Goal: Obtain resource: Obtain resource

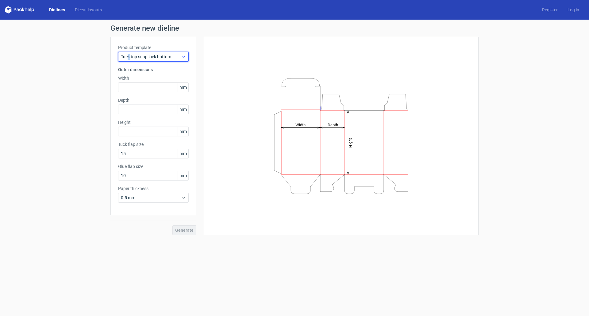
click at [129, 56] on span "Tuck top snap lock bottom" at bounding box center [151, 57] width 60 height 6
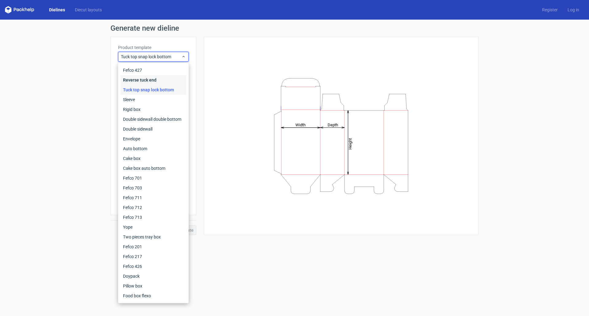
click at [142, 82] on div "Reverse tuck end" at bounding box center [154, 80] width 66 height 10
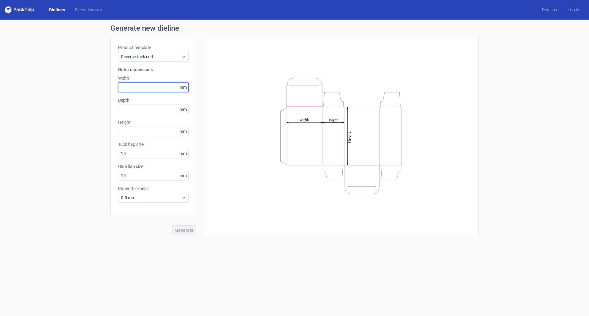
click at [140, 85] on input "text" at bounding box center [153, 88] width 71 height 10
click at [139, 87] on input "text" at bounding box center [153, 88] width 71 height 10
type input "76"
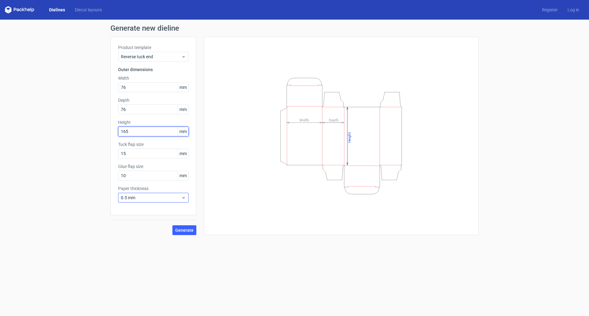
type input "165"
click at [139, 199] on span "0.5 mm" at bounding box center [151, 198] width 60 height 6
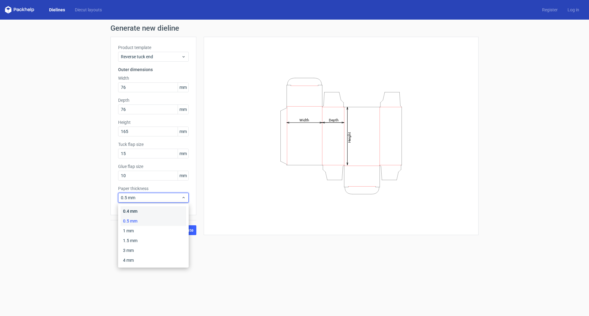
click at [139, 212] on div "0.4 mm" at bounding box center [154, 211] width 66 height 10
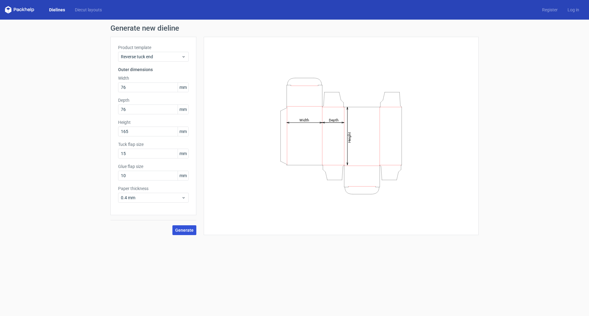
click at [185, 229] on span "Generate" at bounding box center [184, 230] width 18 height 4
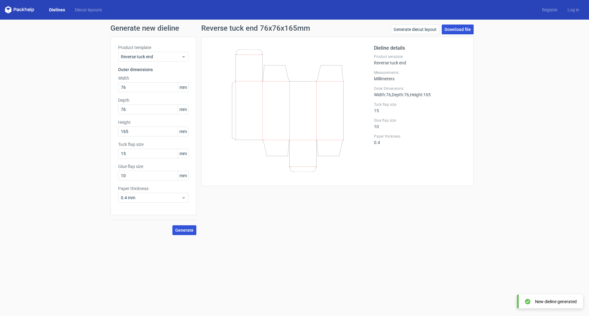
click at [449, 29] on link "Download file" at bounding box center [458, 30] width 32 height 10
